Goal: Communication & Community: Participate in discussion

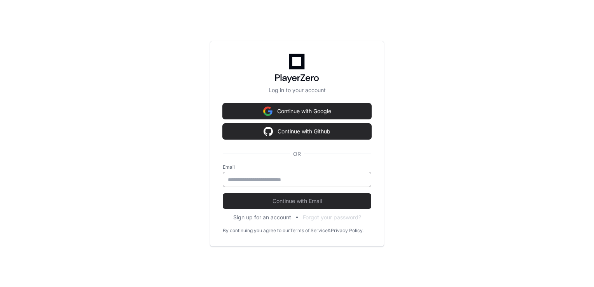
click at [334, 180] on input "email" at bounding box center [297, 180] width 138 height 8
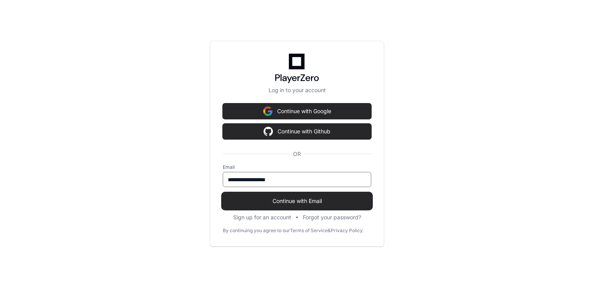
type input "**********"
click at [319, 203] on span "Continue with Email" at bounding box center [297, 201] width 149 height 8
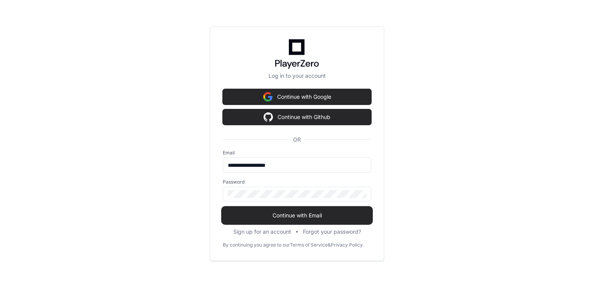
click at [338, 209] on button "Continue with Email" at bounding box center [297, 216] width 149 height 16
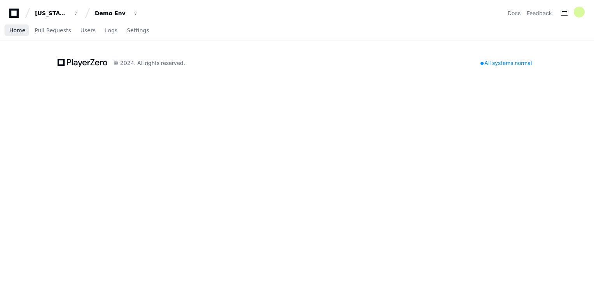
click at [19, 30] on span "Home" at bounding box center [17, 30] width 16 height 5
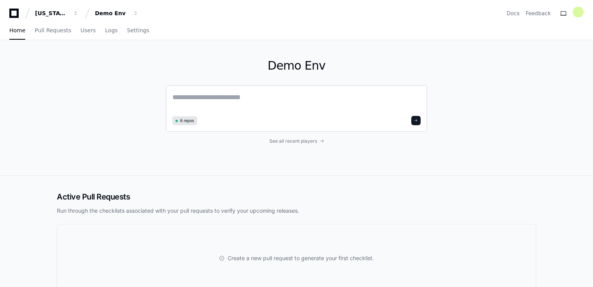
click at [229, 100] on textarea at bounding box center [296, 103] width 248 height 22
type textarea "**********"
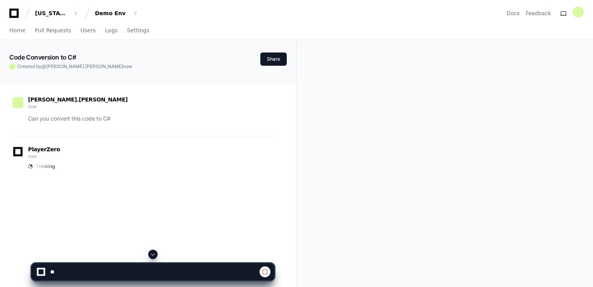
click at [264, 273] on span at bounding box center [265, 272] width 6 height 6
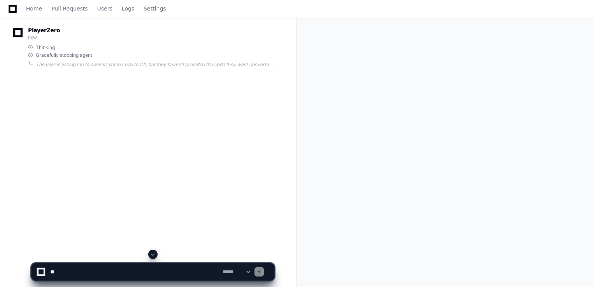
scroll to position [126, 0]
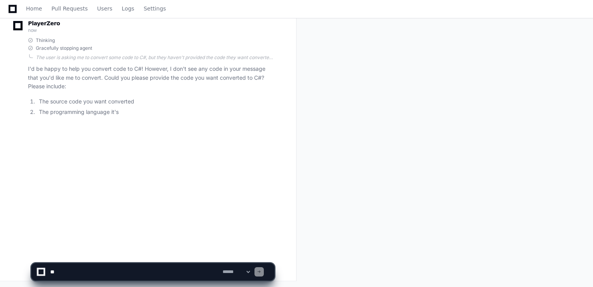
click at [99, 276] on textarea at bounding box center [135, 271] width 172 height 17
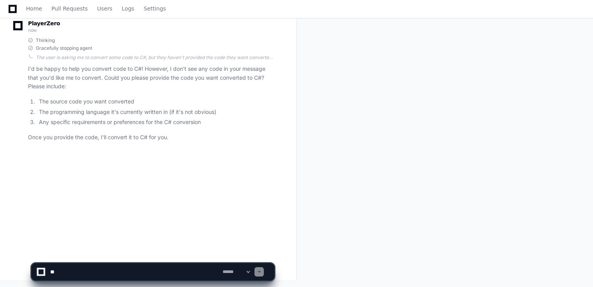
type textarea "*"
paste textarea "**********"
type textarea "**********"
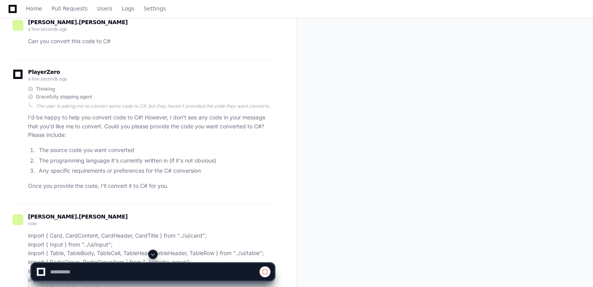
scroll to position [0, 0]
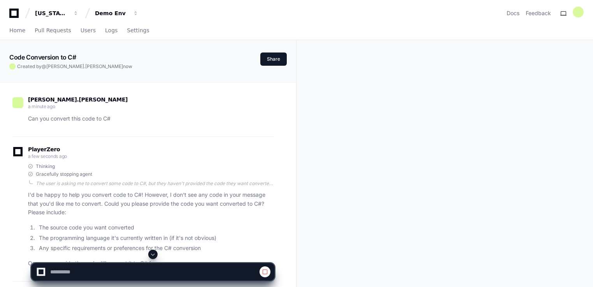
click at [152, 255] on span at bounding box center [153, 254] width 6 height 6
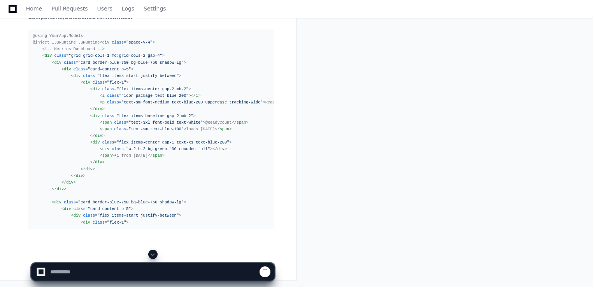
scroll to position [7443, 0]
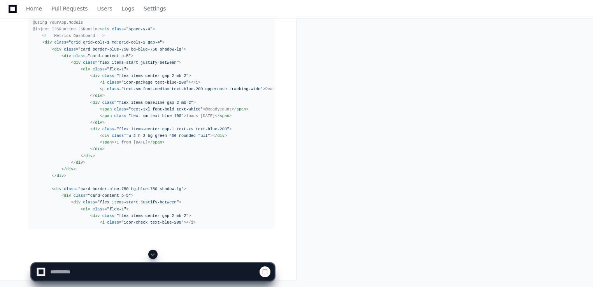
click at [152, 253] on span at bounding box center [153, 254] width 6 height 6
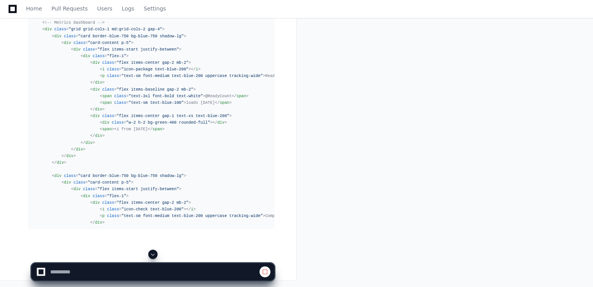
click at [153, 257] on button at bounding box center [152, 254] width 9 height 9
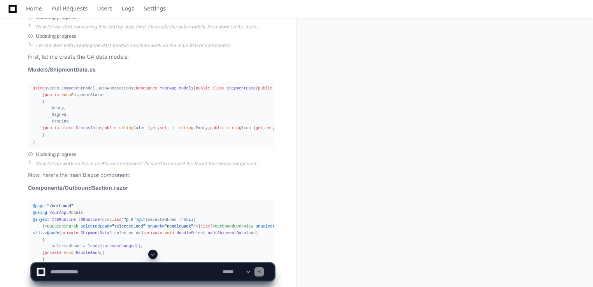
scroll to position [6891, 0]
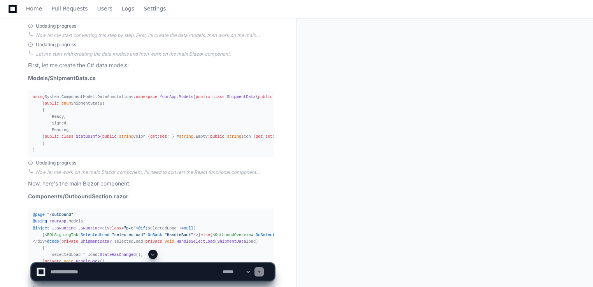
click at [154, 254] on span at bounding box center [153, 254] width 6 height 6
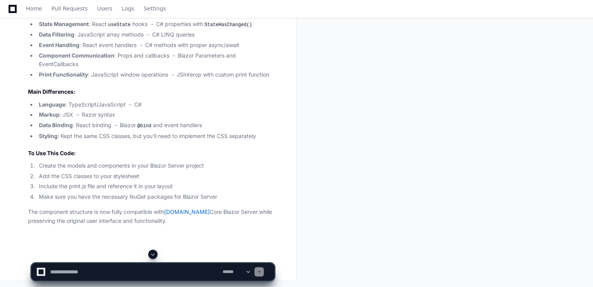
scroll to position [12325, 0]
